Goal: Information Seeking & Learning: Learn about a topic

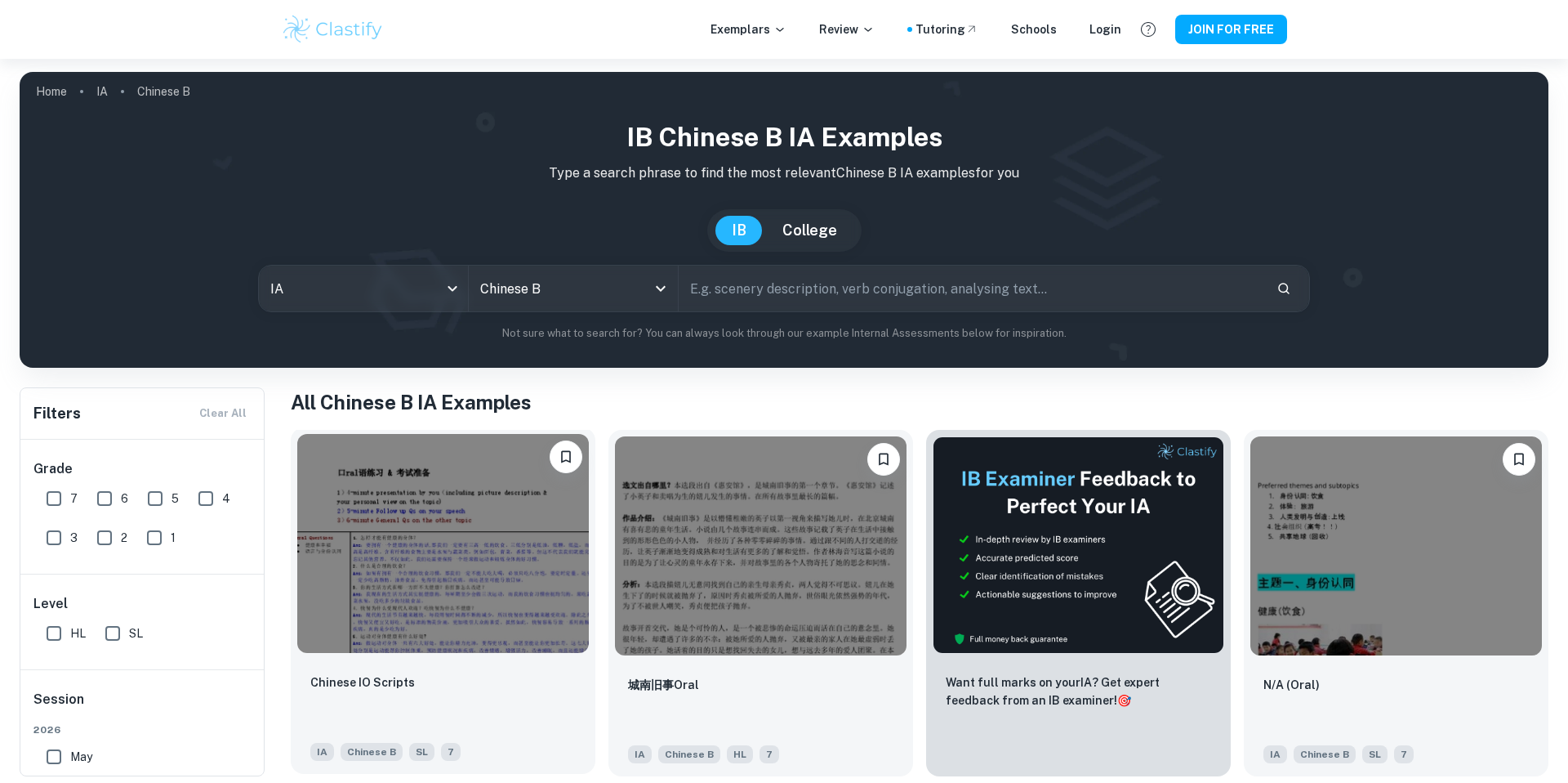
click at [472, 610] on img at bounding box center [443, 543] width 292 height 219
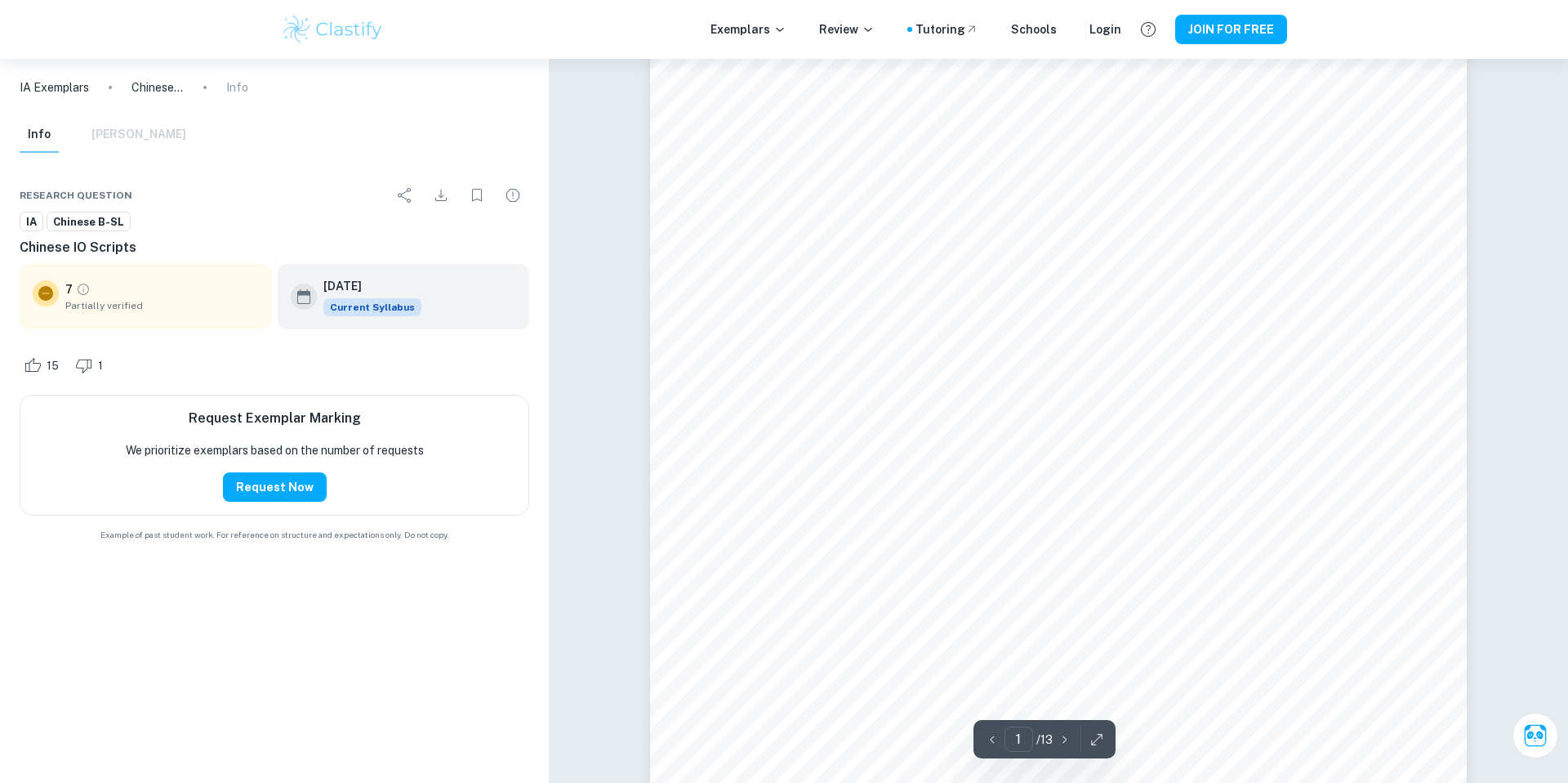
scroll to position [155, 0]
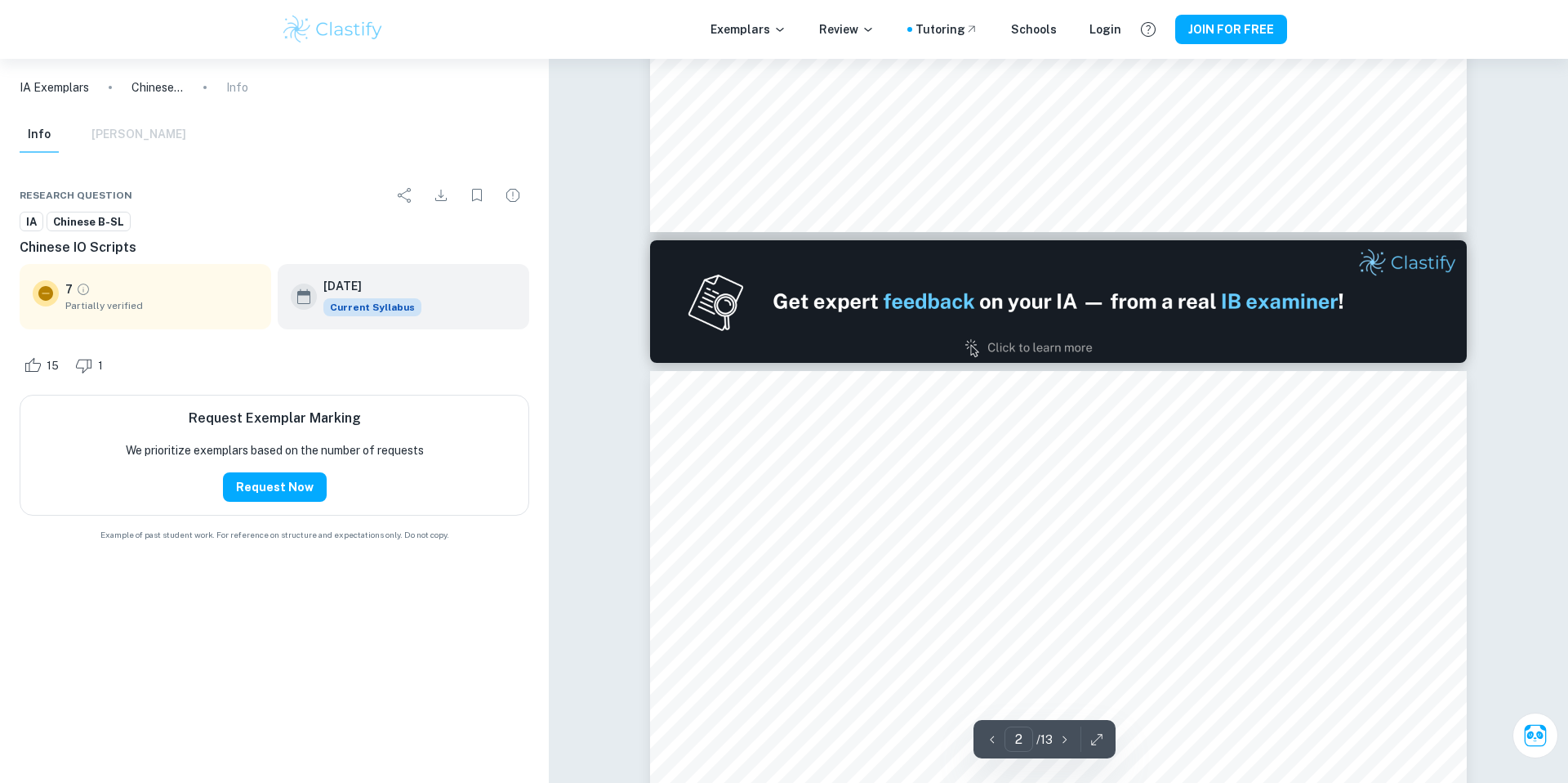
type input "1"
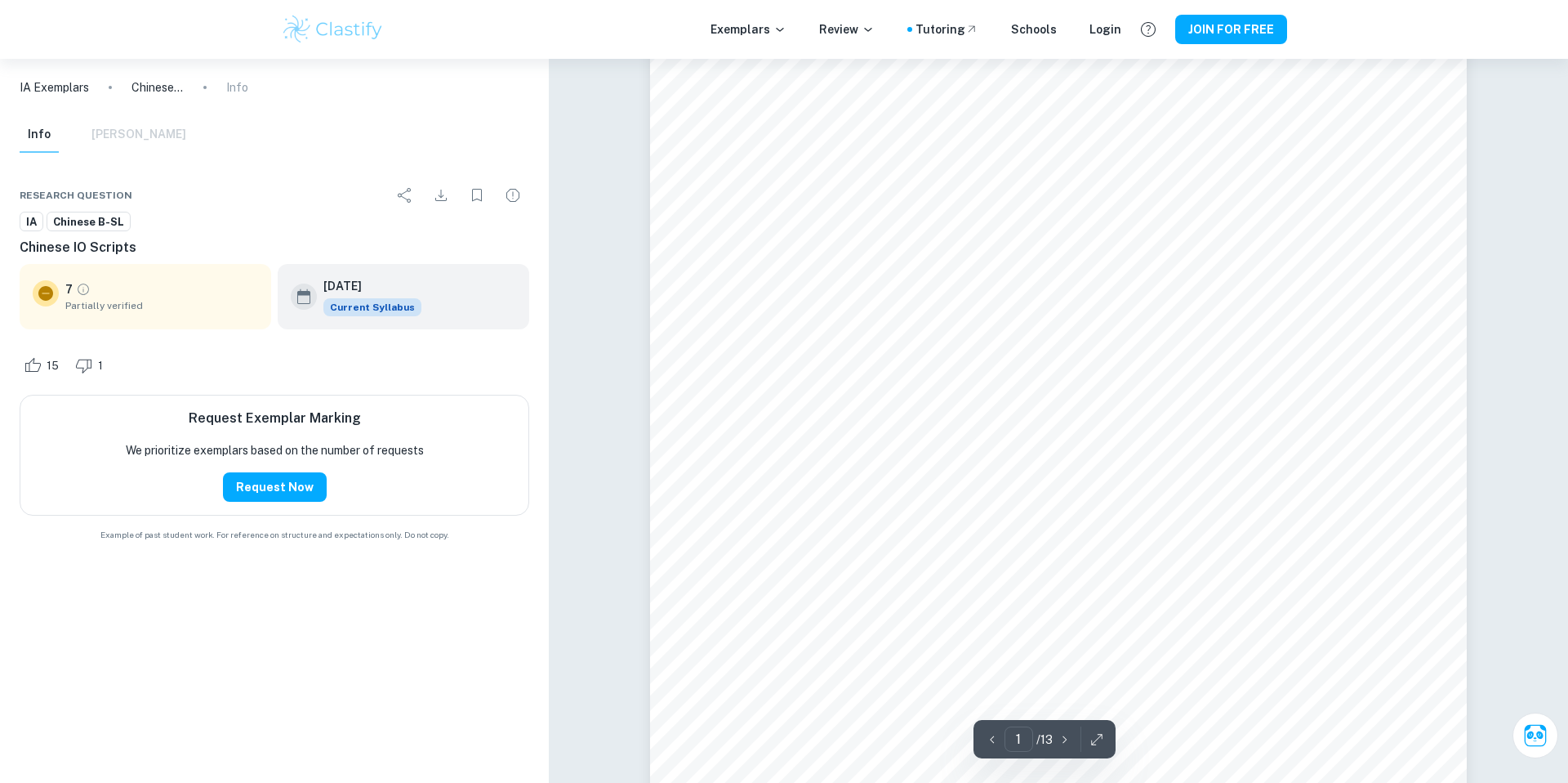
scroll to position [0, 0]
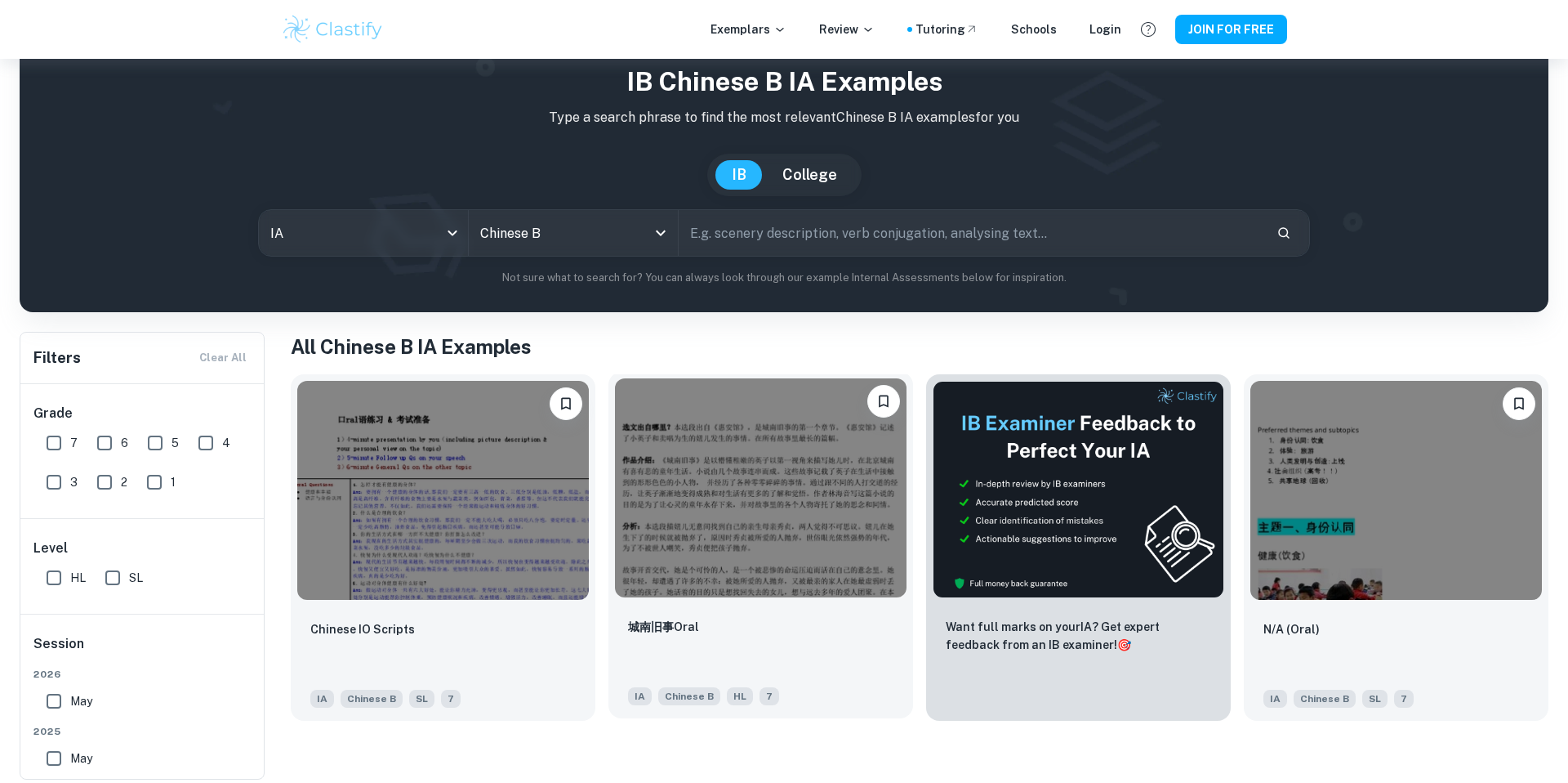
scroll to position [59, 0]
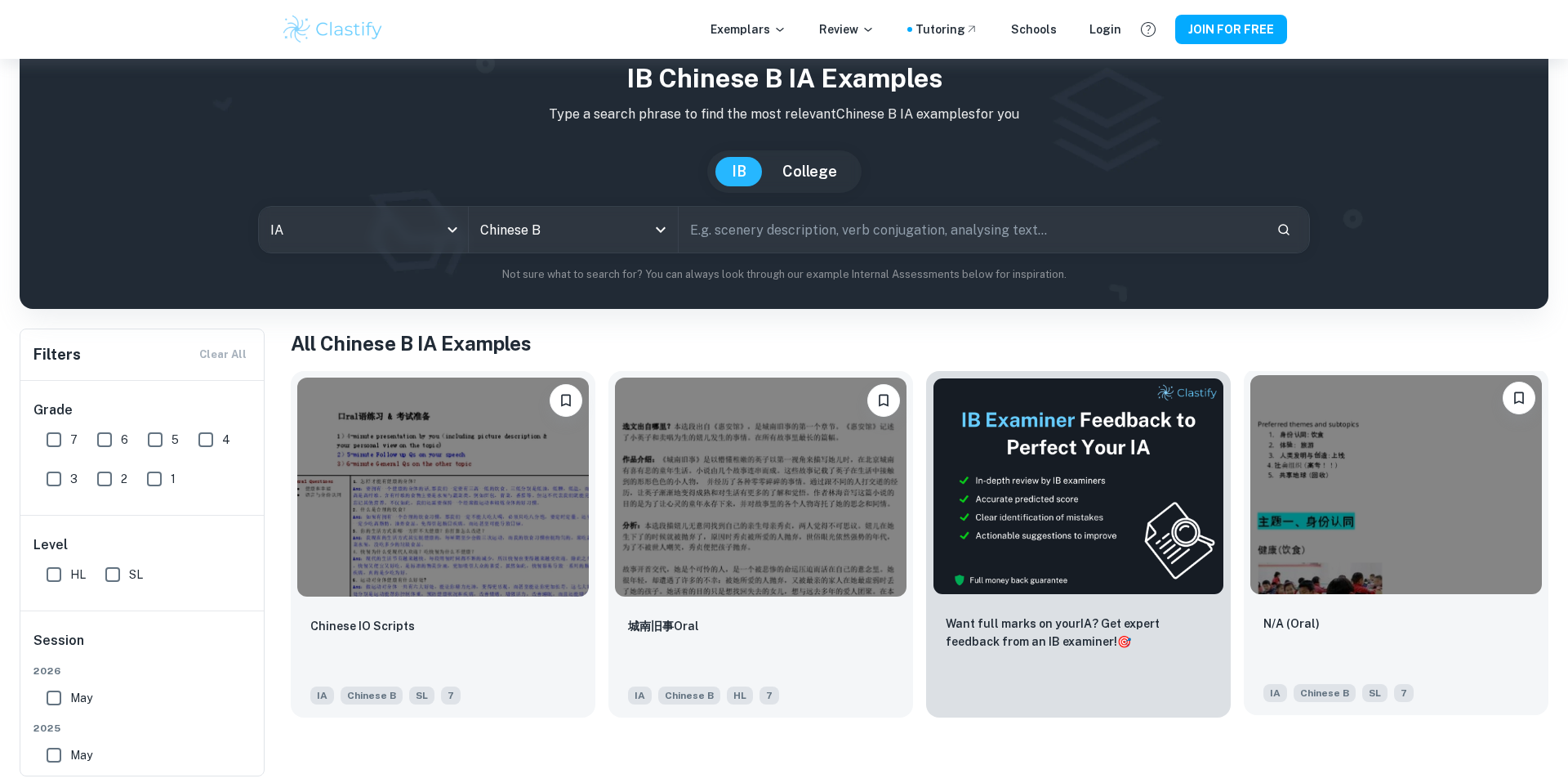
click at [1308, 671] on div "N/A (Oral) IA Chinese B SL 7" at bounding box center [1396, 657] width 305 height 114
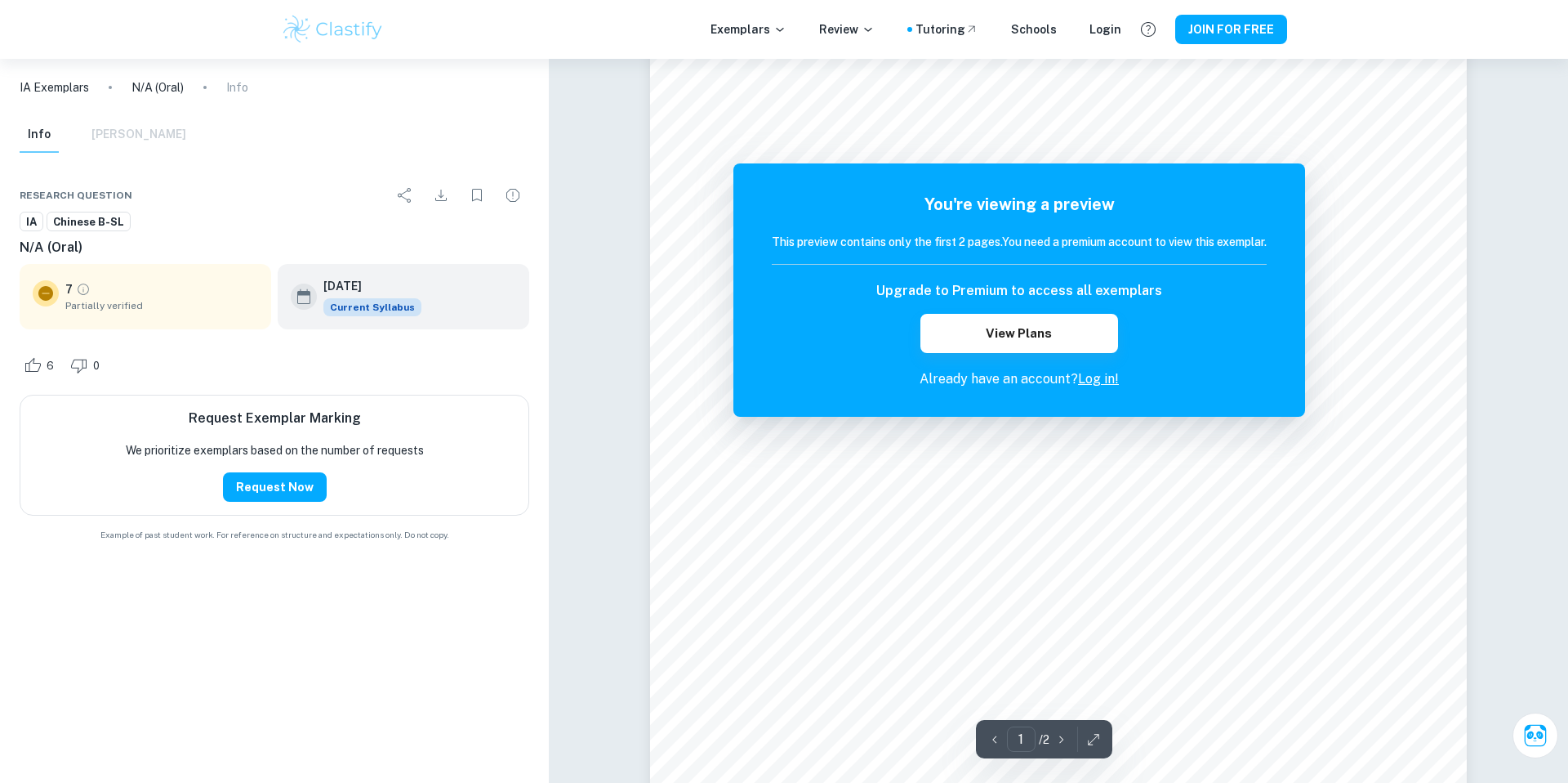
scroll to position [284, 0]
